Goal: Check status: Check status

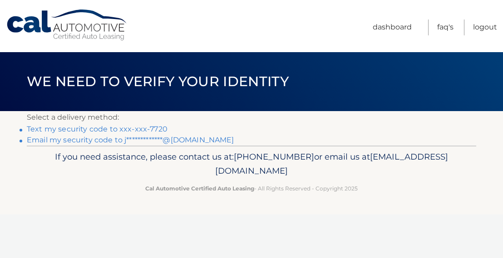
click at [85, 129] on link "Text my security code to xxx-xxx-7720" at bounding box center [97, 129] width 141 height 9
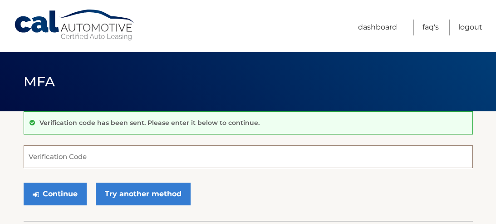
click at [86, 163] on input "Verification Code" at bounding box center [248, 156] width 449 height 23
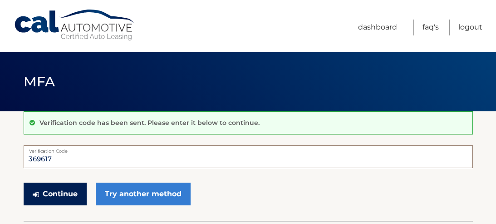
type input "369617"
click at [73, 195] on button "Continue" at bounding box center [55, 193] width 63 height 23
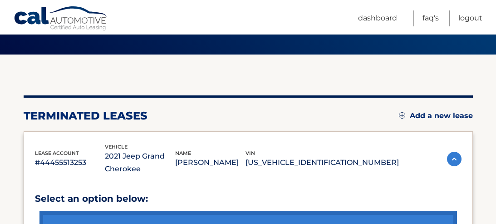
scroll to position [102, 0]
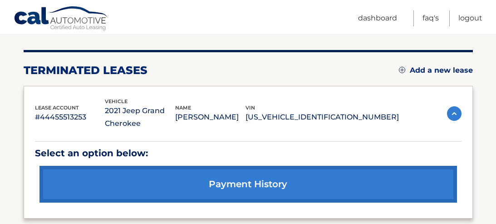
click at [257, 191] on link "payment history" at bounding box center [247, 184] width 417 height 37
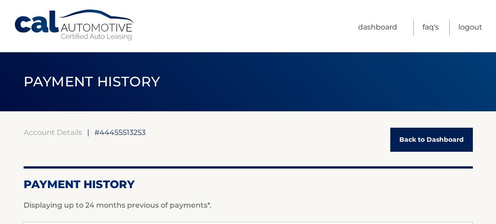
click at [400, 24] on li "Dashboard" at bounding box center [379, 28] width 42 height 16
click at [391, 28] on link "Dashboard" at bounding box center [377, 28] width 39 height 16
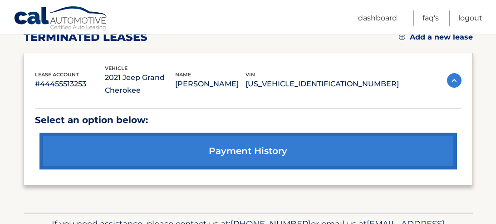
scroll to position [57, 0]
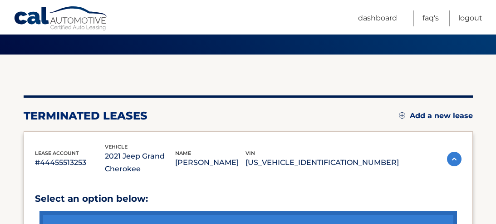
click at [67, 160] on p "#44455513253" at bounding box center [70, 162] width 70 height 13
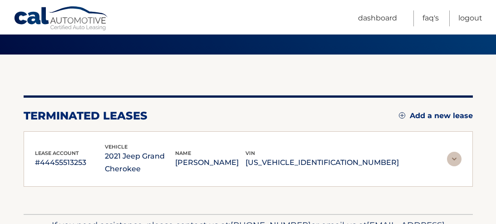
click at [142, 161] on p "2021 Jeep Grand Cherokee" at bounding box center [140, 162] width 70 height 25
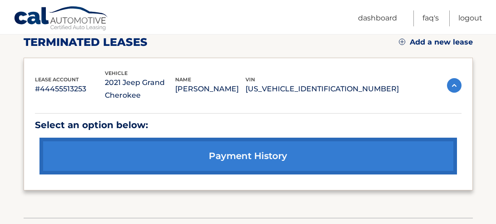
scroll to position [147, 0]
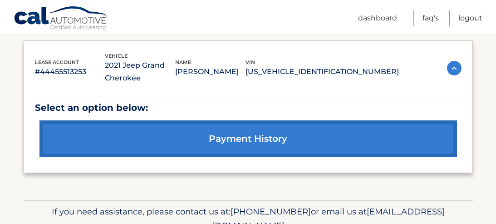
click at [268, 136] on link "payment history" at bounding box center [247, 138] width 417 height 37
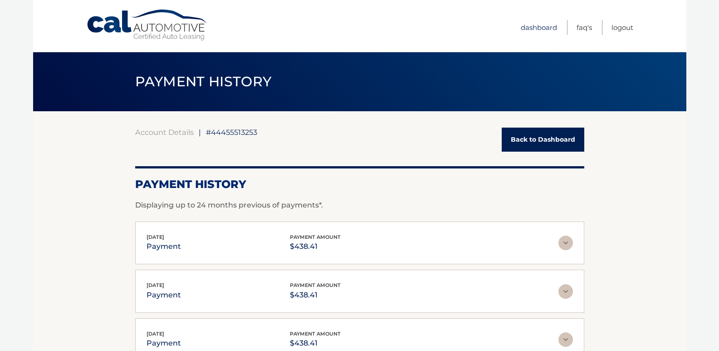
click at [495, 25] on link "Dashboard" at bounding box center [539, 27] width 36 height 15
